Goal: Task Accomplishment & Management: Manage account settings

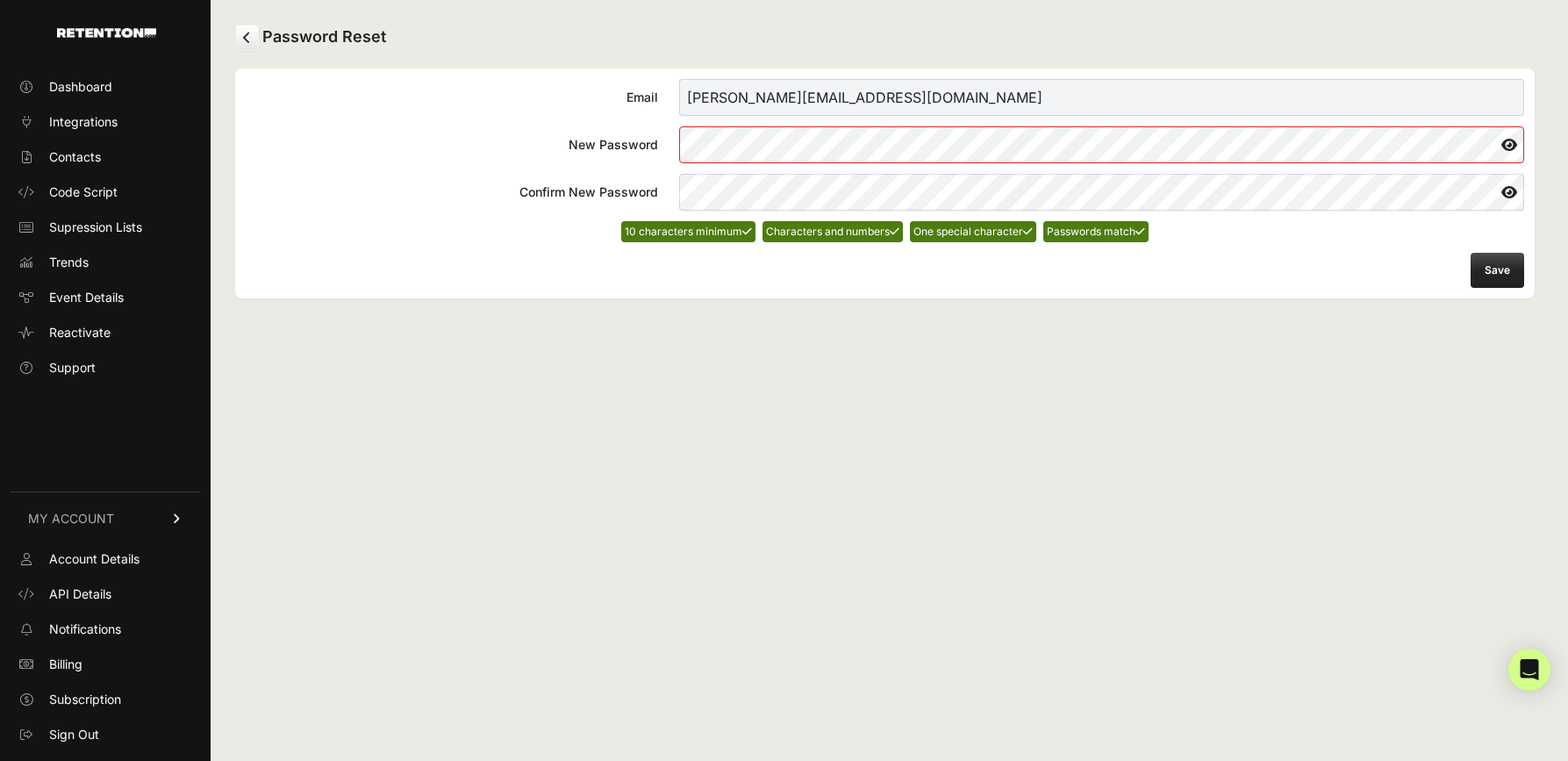
click at [1504, 266] on button "Save" at bounding box center [1497, 270] width 53 height 36
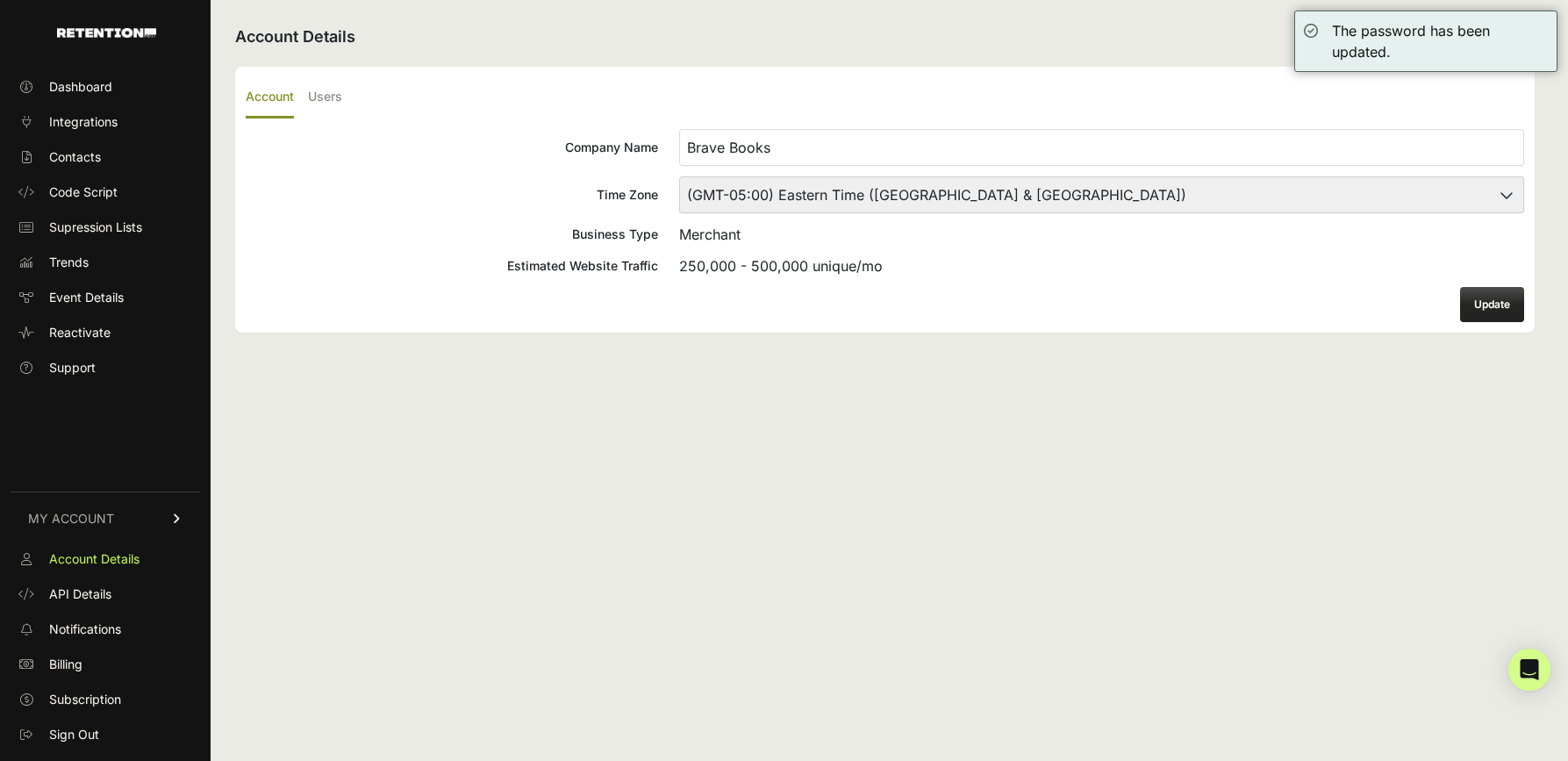
click at [1488, 309] on button "Update" at bounding box center [1492, 305] width 64 height 36
click at [1470, 293] on button "Update" at bounding box center [1492, 305] width 64 height 36
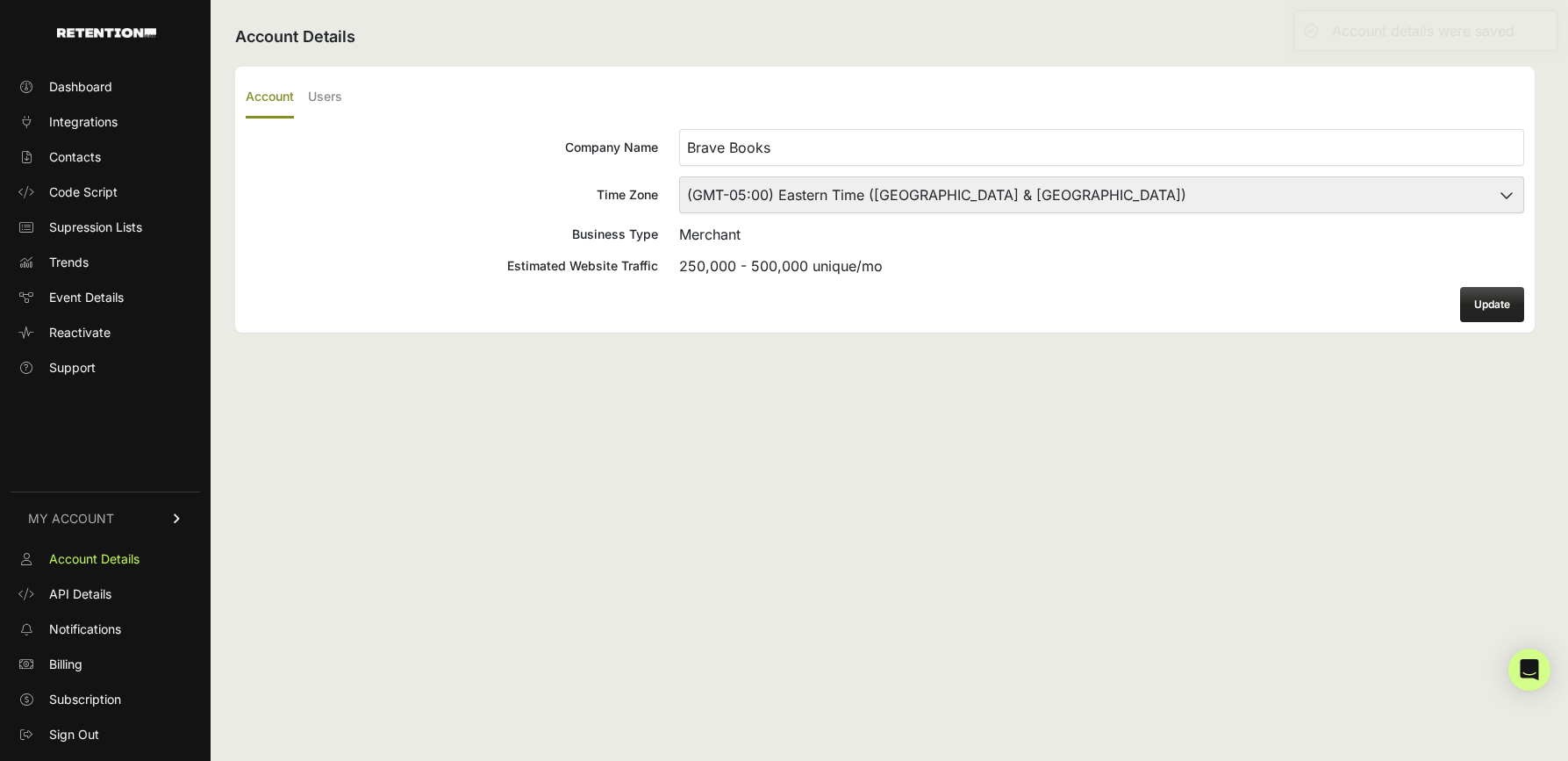
click at [741, 63] on div "Account Details Account Users Company Name Brave Books Time Zone (GMT-10:00) [G…" at bounding box center [884, 380] width 1349 height 761
click at [88, 90] on span "Dashboard" at bounding box center [81, 87] width 63 height 18
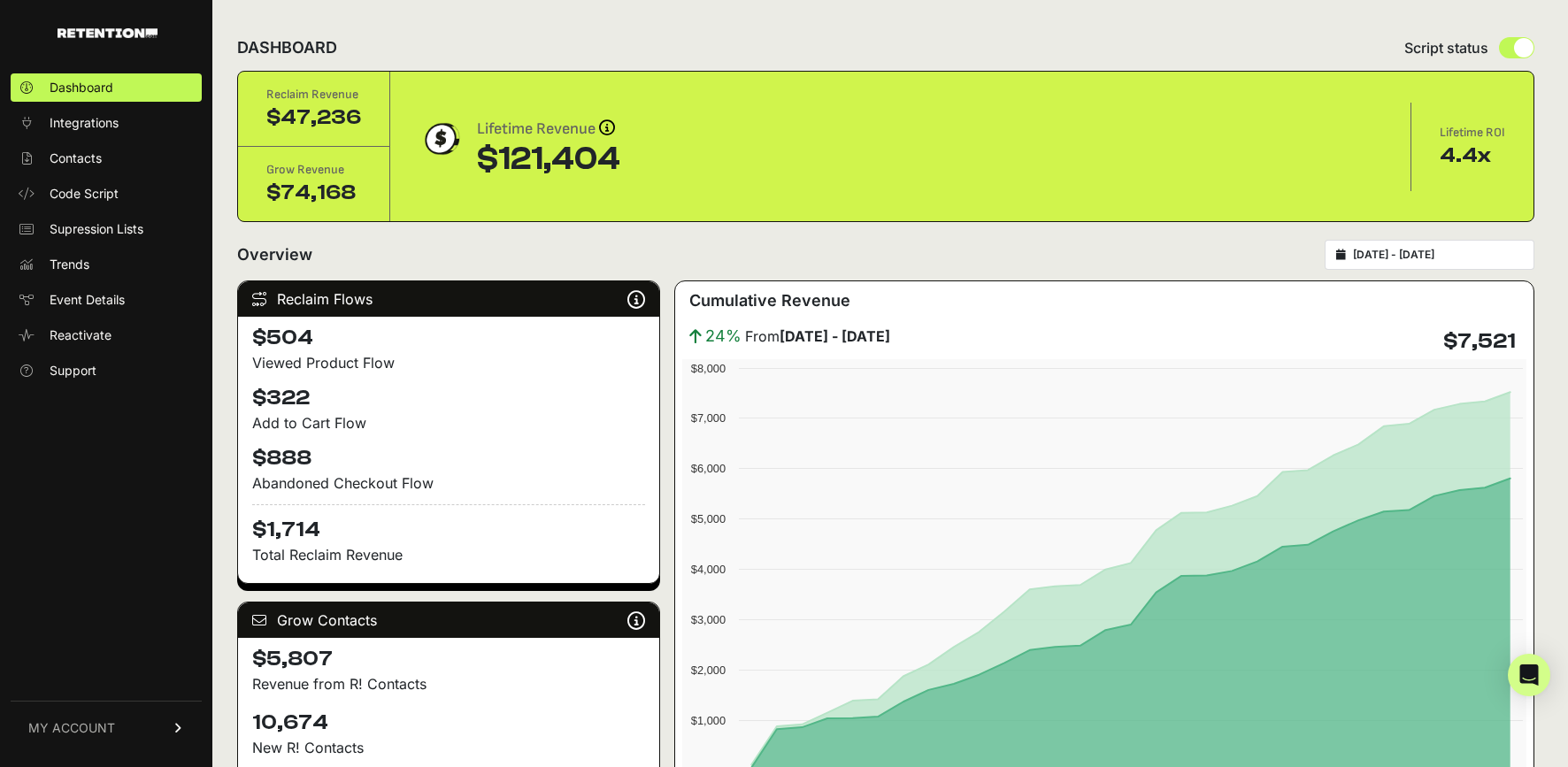
click at [1295, 43] on div "DASHBOARD Script status" at bounding box center [885, 48] width 1297 height 46
